Goal: Book appointment/travel/reservation

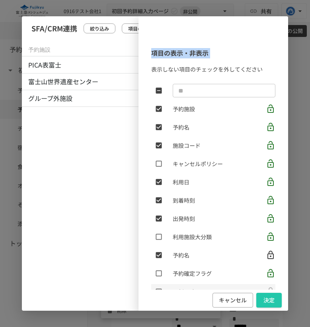
scroll to position [653, 0]
click at [227, 299] on button "キャンセル" at bounding box center [232, 300] width 41 height 15
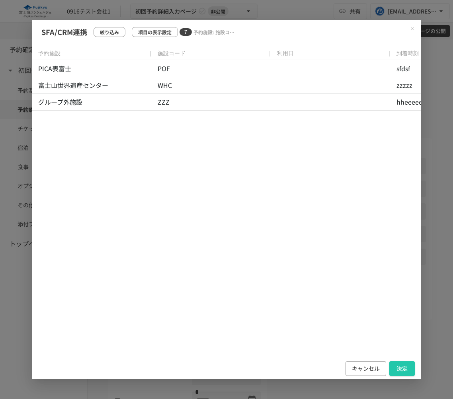
click at [309, 30] on icon "Close modal" at bounding box center [412, 28] width 5 height 5
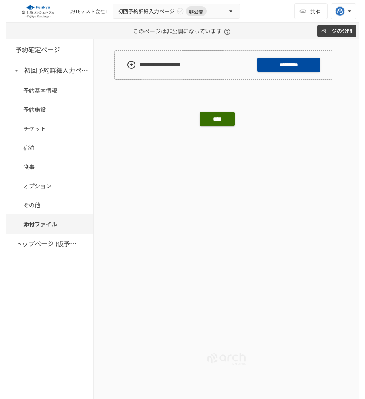
scroll to position [2338, 0]
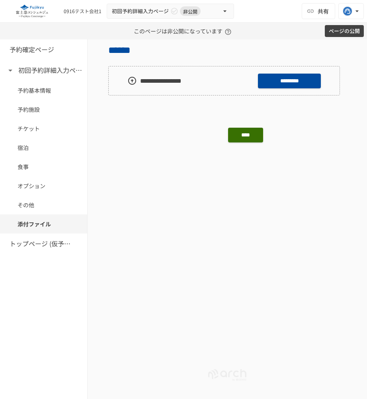
scroll to position [2320, 0]
click at [123, 170] on div at bounding box center [146, 170] width 69 height 18
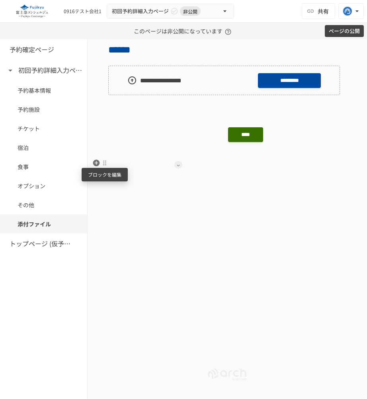
click at [105, 164] on div at bounding box center [104, 163] width 6 height 6
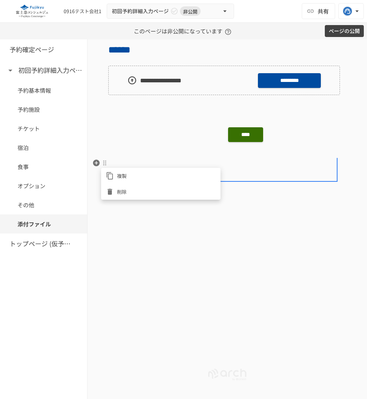
click at [126, 245] on div at bounding box center [183, 199] width 367 height 399
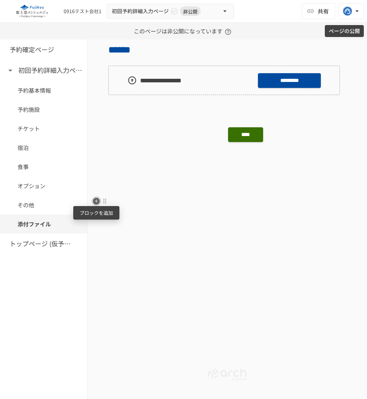
click at [94, 202] on icon "button" at bounding box center [96, 201] width 7 height 7
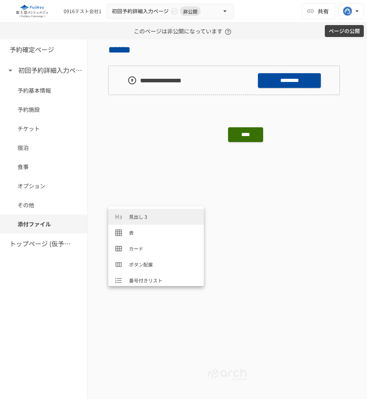
scroll to position [54, 0]
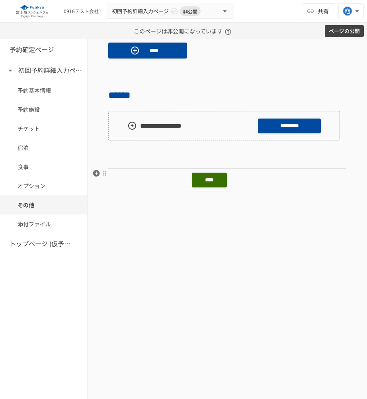
scroll to position [0, 104]
drag, startPoint x: 328, startPoint y: 66, endPoint x: 344, endPoint y: 66, distance: 15.9
drag, startPoint x: 329, startPoint y: 68, endPoint x: 337, endPoint y: 68, distance: 8.0
click at [338, 68] on p at bounding box center [227, 73] width 238 height 10
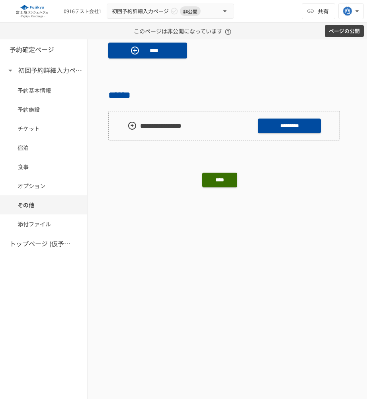
scroll to position [0, 90]
click at [95, 208] on icon "button" at bounding box center [96, 208] width 7 height 7
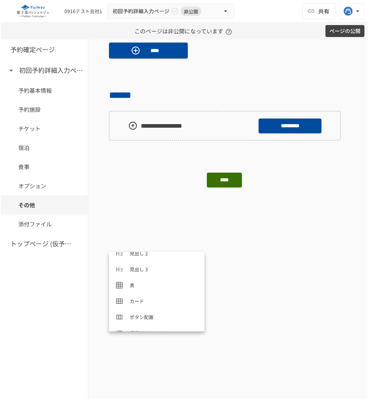
scroll to position [45, 0]
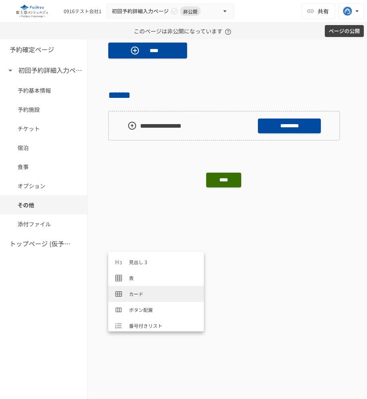
click at [139, 293] on span "カード" at bounding box center [163, 294] width 68 height 8
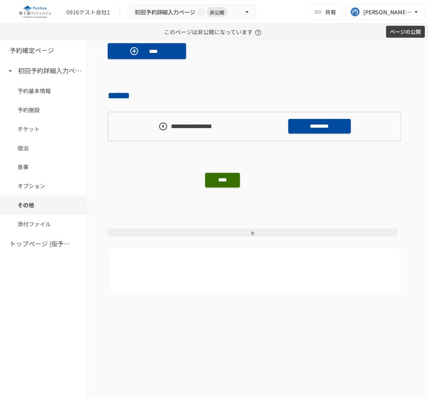
scroll to position [2294, 0]
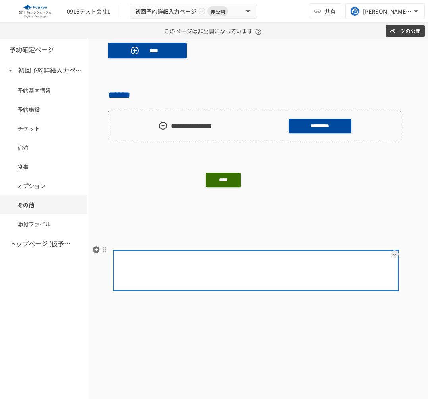
click at [311, 253] on div at bounding box center [256, 259] width 282 height 16
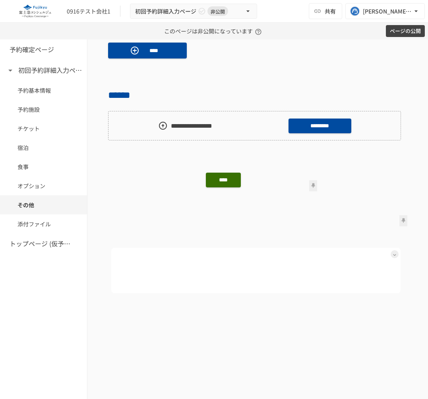
click at [366, 255] on icon at bounding box center [394, 254] width 3 height 3
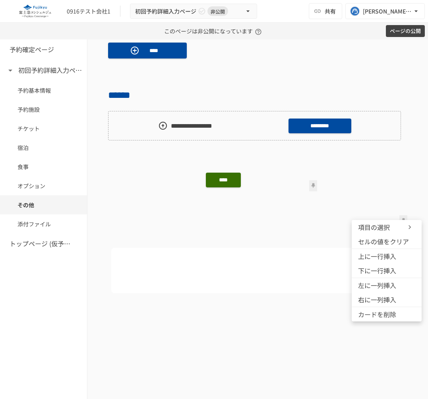
click at [366, 284] on span "左に一列挿入" at bounding box center [377, 285] width 38 height 10
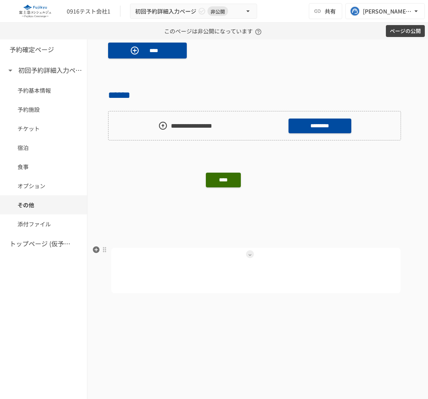
click at [251, 255] on icon at bounding box center [250, 254] width 3 height 3
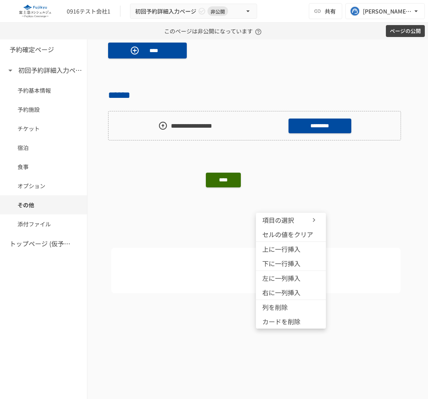
click at [237, 263] on div at bounding box center [214, 199] width 428 height 399
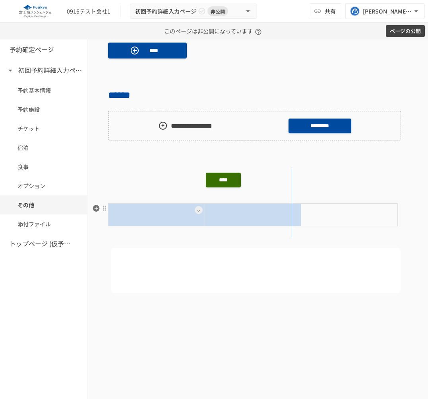
drag, startPoint x: 204, startPoint y: 214, endPoint x: 292, endPoint y: 211, distance: 87.9
click at [292, 211] on div at bounding box center [258, 220] width 300 height 35
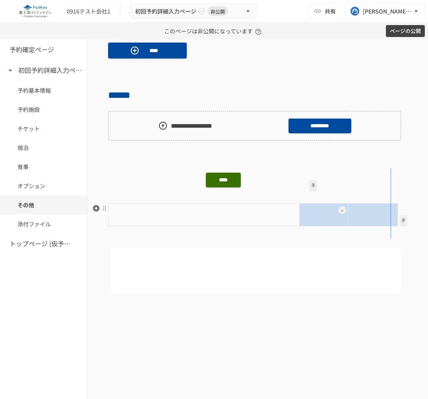
drag, startPoint x: 348, startPoint y: 210, endPoint x: 391, endPoint y: 210, distance: 43.0
click at [366, 210] on div at bounding box center [258, 220] width 300 height 35
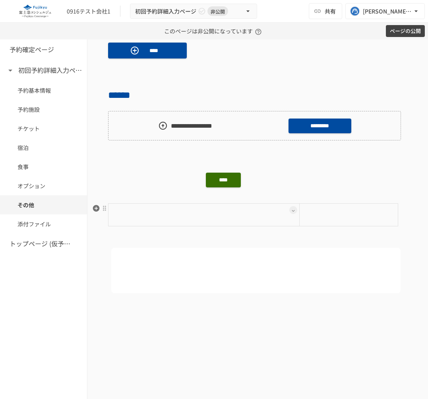
click at [274, 221] on div at bounding box center [204, 215] width 185 height 18
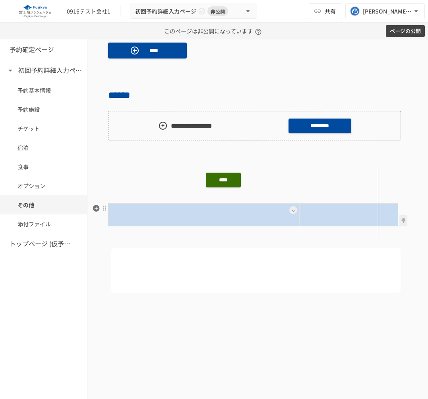
drag, startPoint x: 299, startPoint y: 218, endPoint x: 378, endPoint y: 218, distance: 79.2
click at [366, 218] on div at bounding box center [258, 220] width 300 height 35
click at [366, 212] on div at bounding box center [435, 215] width 92 height 18
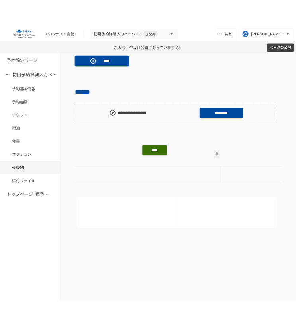
scroll to position [0, 78]
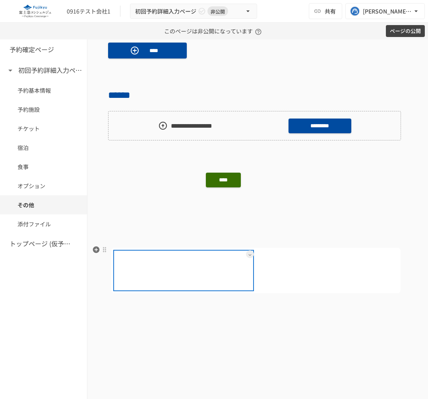
click at [227, 265] on div at bounding box center [184, 259] width 138 height 16
